Goal: Information Seeking & Learning: Learn about a topic

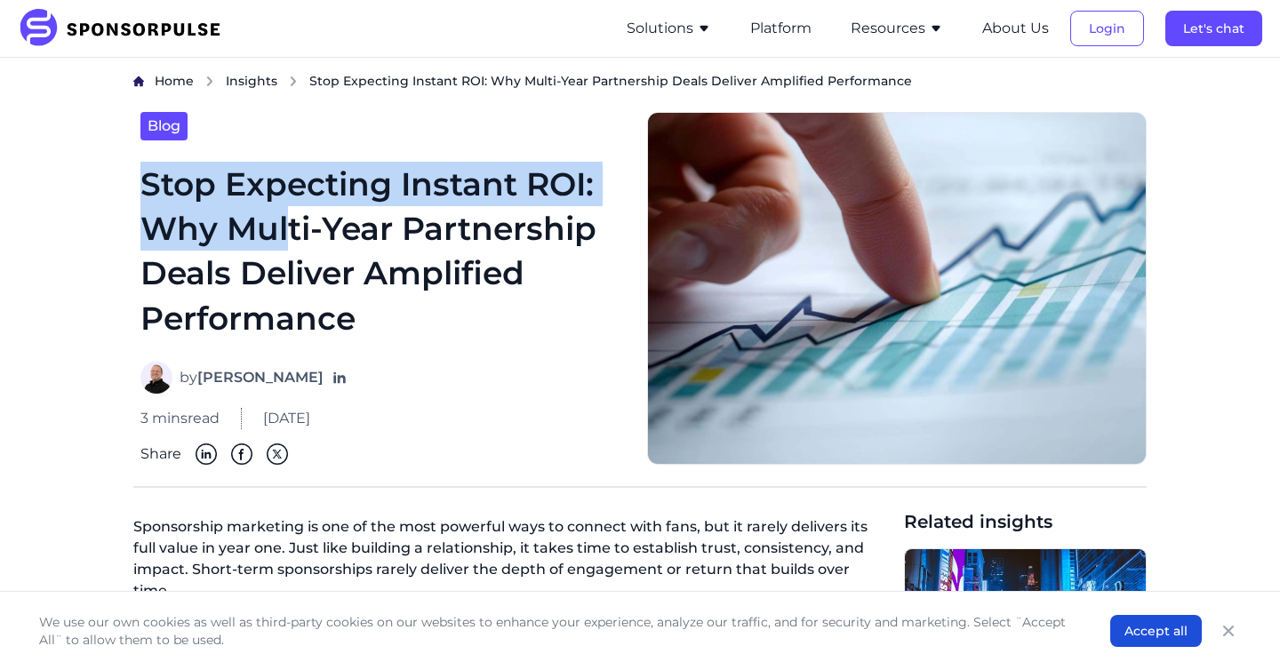
drag, startPoint x: 139, startPoint y: 186, endPoint x: 286, endPoint y: 237, distance: 156.3
click at [285, 237] on div "Blog Stop Expecting Instant ROI: Why Multi-Year Partnership Deals Deliver Ampli…" at bounding box center [383, 289] width 500 height 354
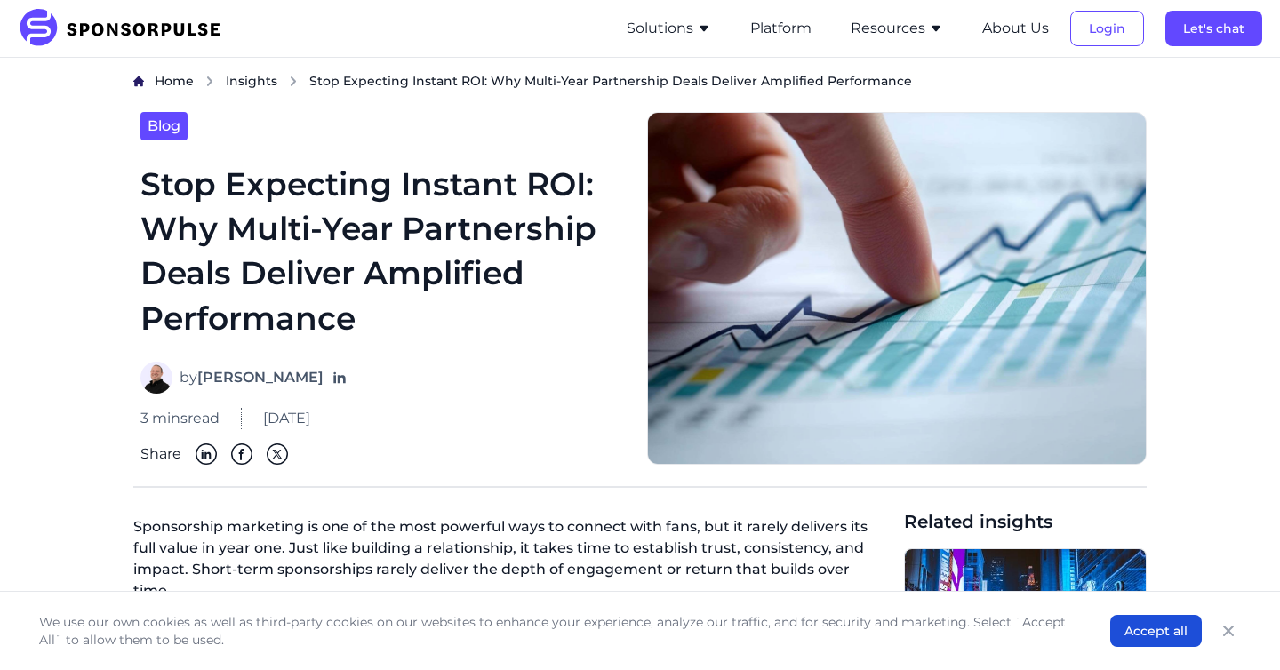
click at [146, 228] on h1 "Stop Expecting Instant ROI: Why Multi-Year Partnership Deals Deliver Amplified …" at bounding box center [382, 252] width 485 height 180
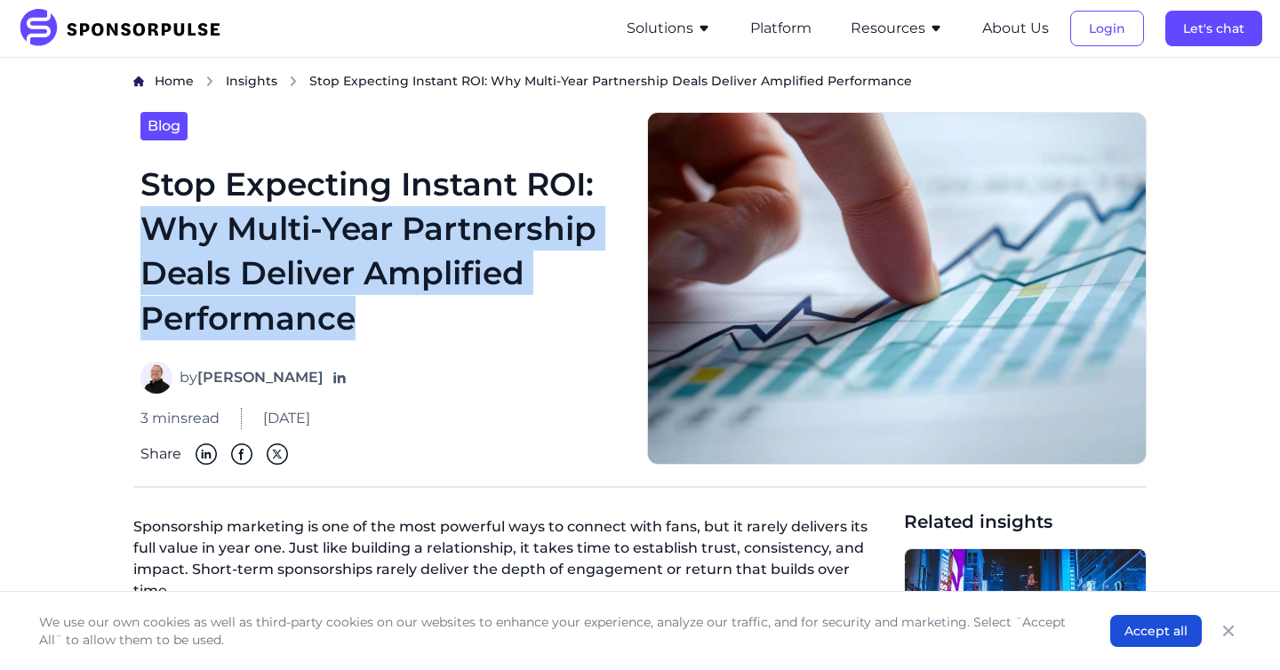
drag, startPoint x: 145, startPoint y: 228, endPoint x: 384, endPoint y: 305, distance: 251.1
click at [384, 305] on h1 "Stop Expecting Instant ROI: Why Multi-Year Partnership Deals Deliver Amplified …" at bounding box center [382, 252] width 485 height 180
copy h1 "Why Multi-Year Partnership Deals Deliver Amplified Performance"
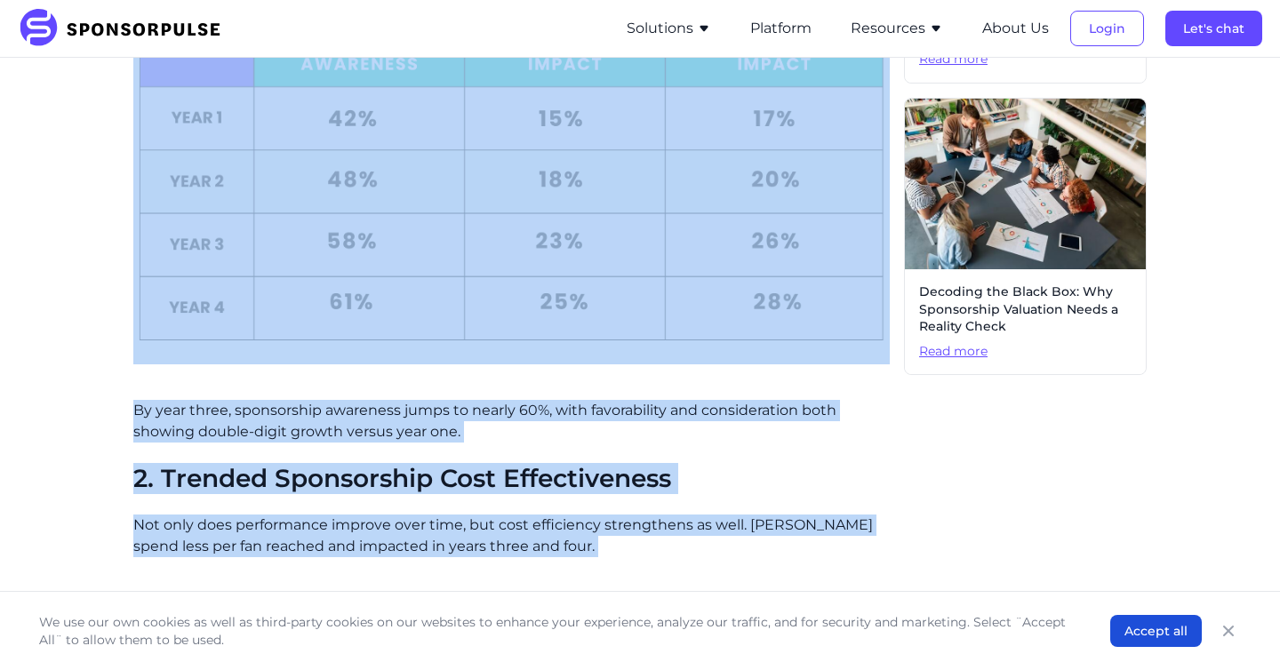
scroll to position [816, 0]
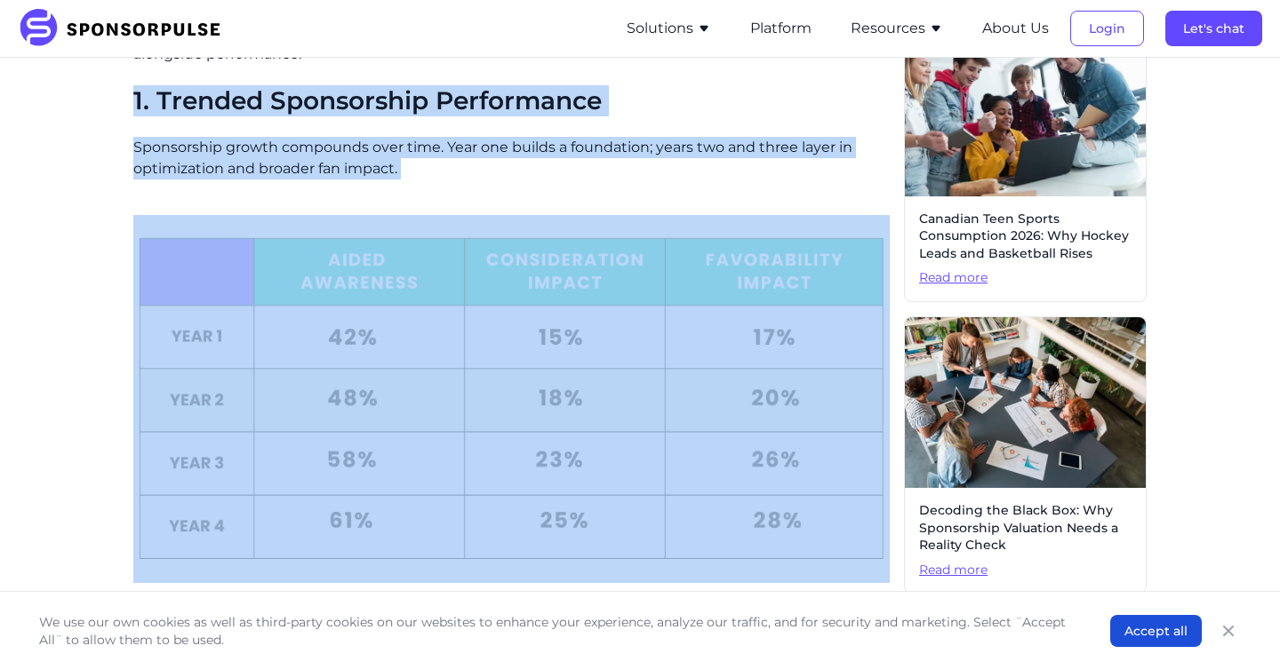
drag, startPoint x: 764, startPoint y: 355, endPoint x: 130, endPoint y: 66, distance: 696.6
copy div "8. Loremip Dolorsitame Consectetur Adipiscinge seddoe temporinc utla etdo. Magn…"
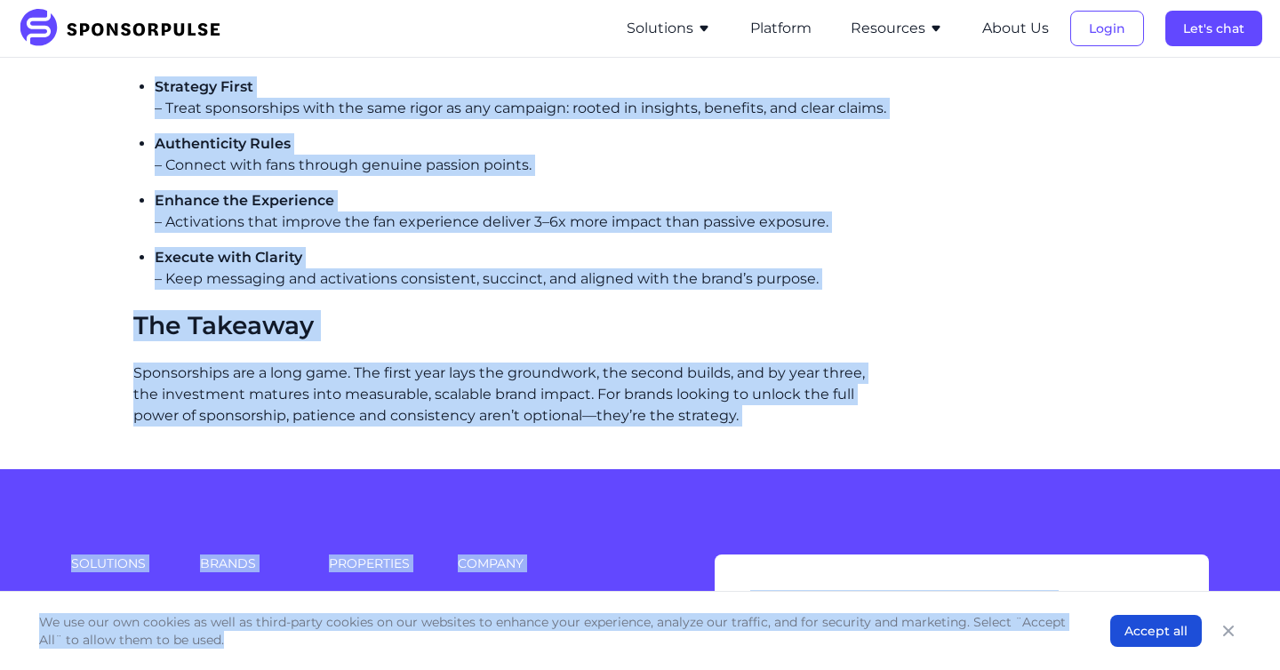
scroll to position [2914, 0]
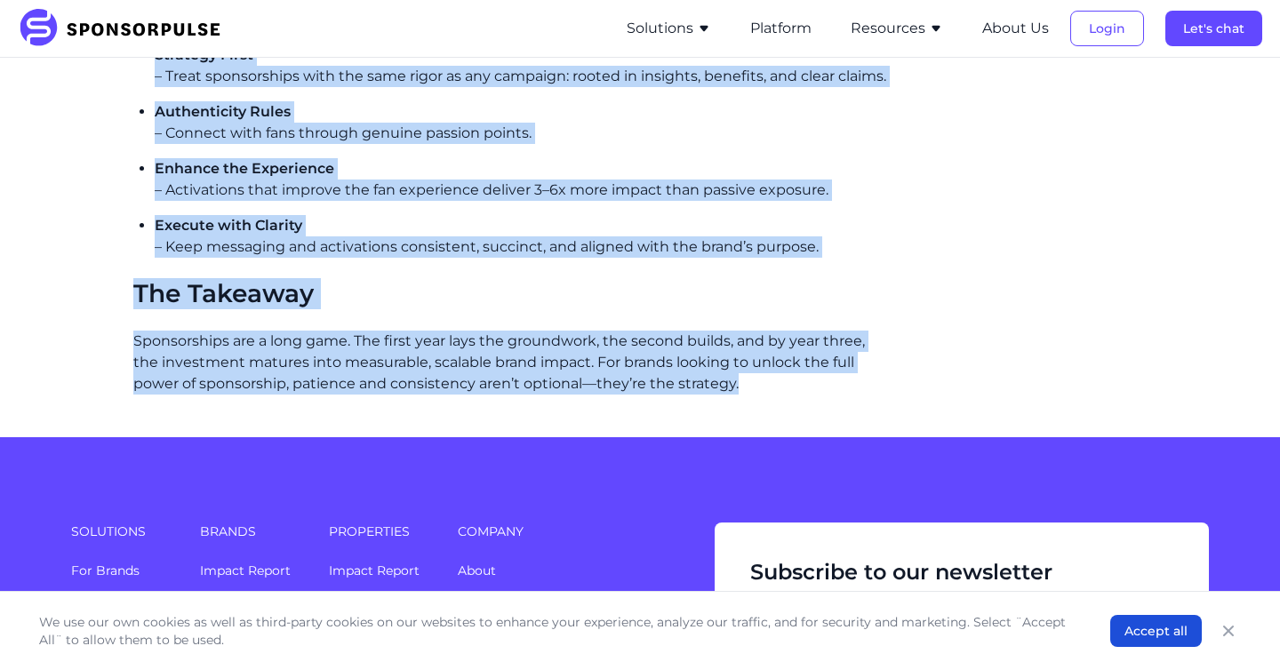
drag, startPoint x: 133, startPoint y: 333, endPoint x: 760, endPoint y: 378, distance: 628.3
copy div "Loremipsumd sitametco ad eli se doe temp incididu utla et dolorem aliq enim, ad…"
